Goal: Task Accomplishment & Management: Complete application form

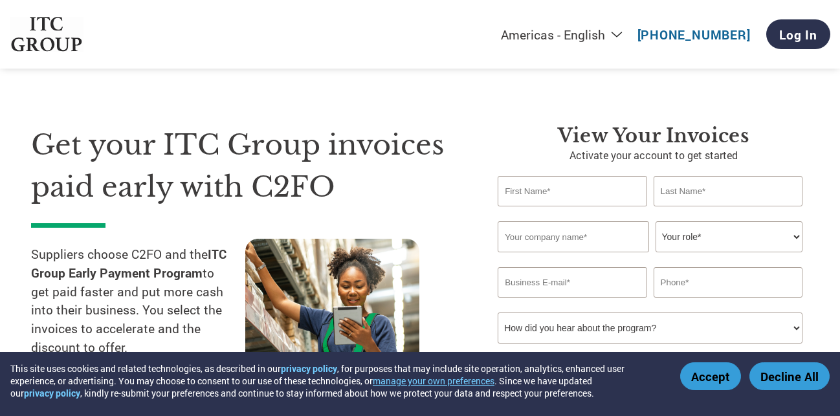
click at [551, 194] on input "text" at bounding box center [572, 191] width 149 height 30
click at [560, 200] on input "text" at bounding box center [572, 191] width 149 height 30
type input "[PERSON_NAME]"
type input "HAD Marketing Solutions Pvt Ltd"
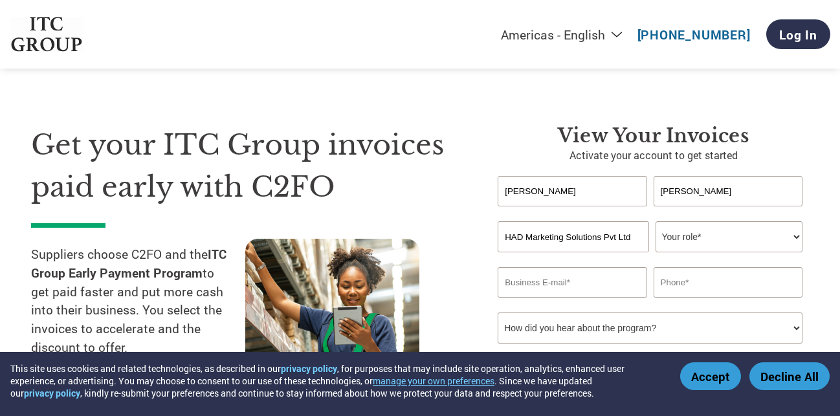
click at [655, 221] on select "Your role* CFO Controller Credit Manager Finance Director Treasurer CEO Preside…" at bounding box center [729, 236] width 148 height 31
select select "CEO"
click option "CEO" at bounding box center [0, 0] width 0 height 0
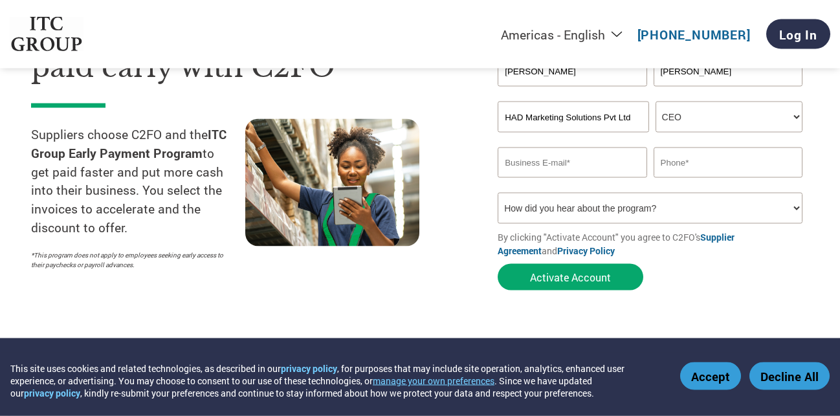
scroll to position [110, 0]
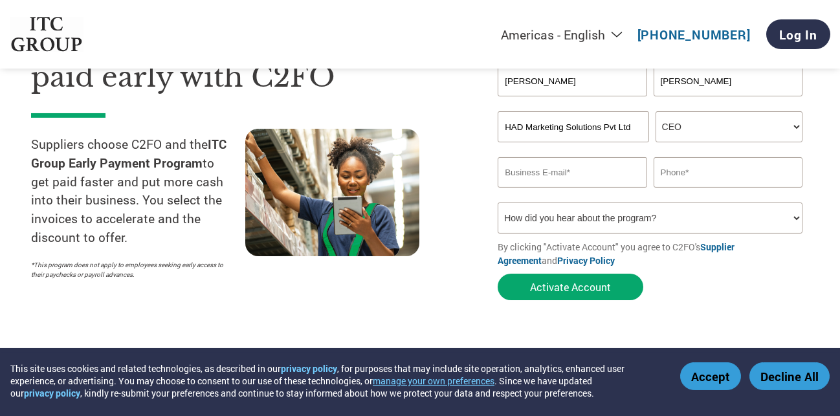
click at [498, 203] on select "How did you hear about the program? Received a letter Email Social Media Online…" at bounding box center [650, 218] width 305 height 31
select select "Email"
click option "Email" at bounding box center [0, 0] width 0 height 0
click at [585, 173] on input "email" at bounding box center [572, 172] width 149 height 30
type input "[PERSON_NAME][EMAIL_ADDRESS][DOMAIN_NAME]"
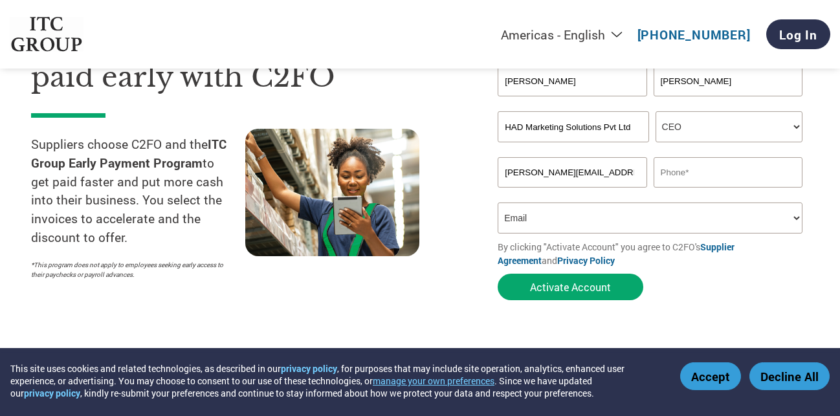
click at [704, 173] on input "text" at bounding box center [727, 172] width 149 height 30
type input "9"
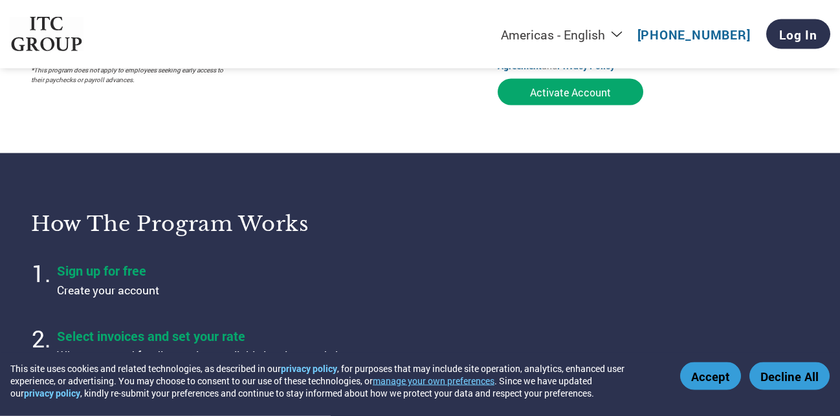
scroll to position [215, 0]
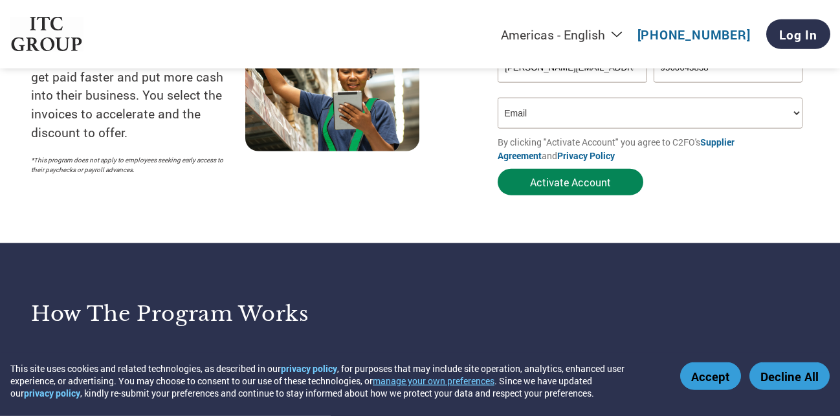
type input "9560643838"
click at [575, 182] on button "Activate Account" at bounding box center [571, 182] width 146 height 27
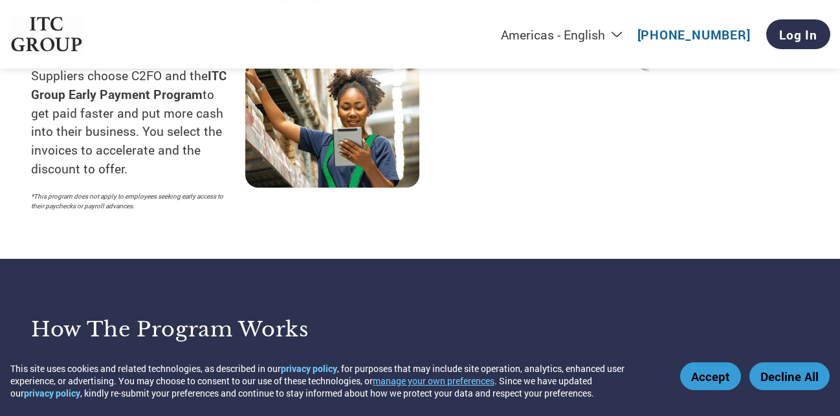
scroll to position [184, 0]
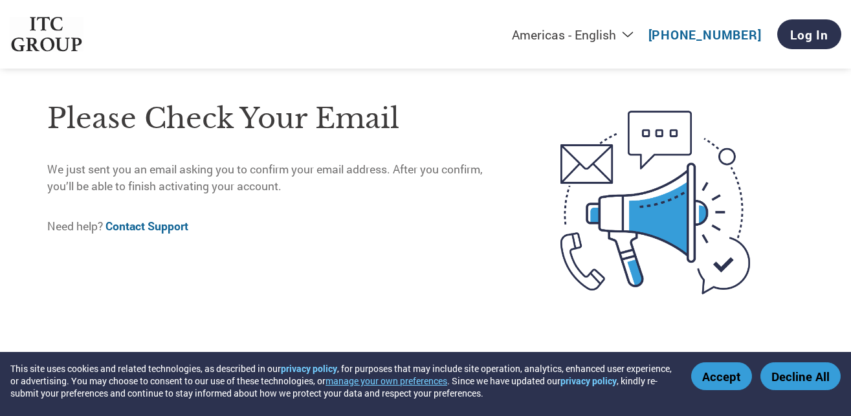
click at [714, 362] on div "This site uses cookies and related technologies, as described in our privacy po…" at bounding box center [425, 384] width 851 height 64
click at [705, 374] on button "Accept" at bounding box center [721, 376] width 61 height 28
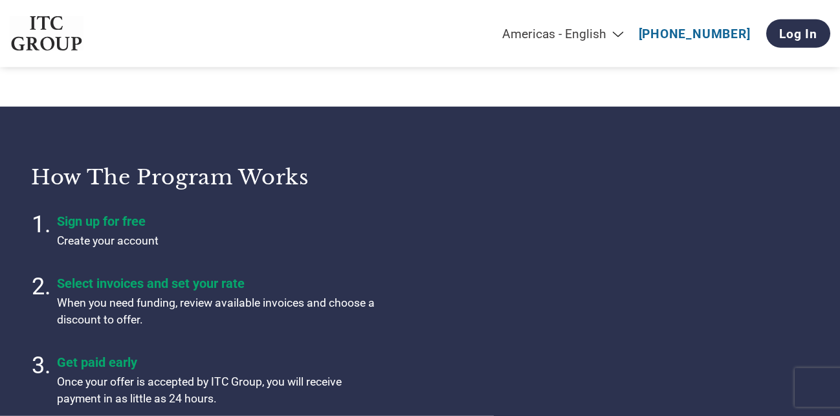
scroll to position [287, 0]
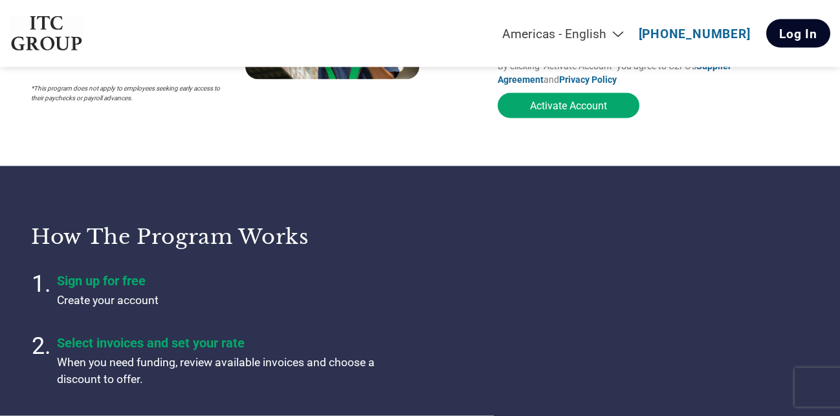
click at [805, 34] on link "Log In" at bounding box center [798, 33] width 64 height 28
